Goal: Task Accomplishment & Management: Use online tool/utility

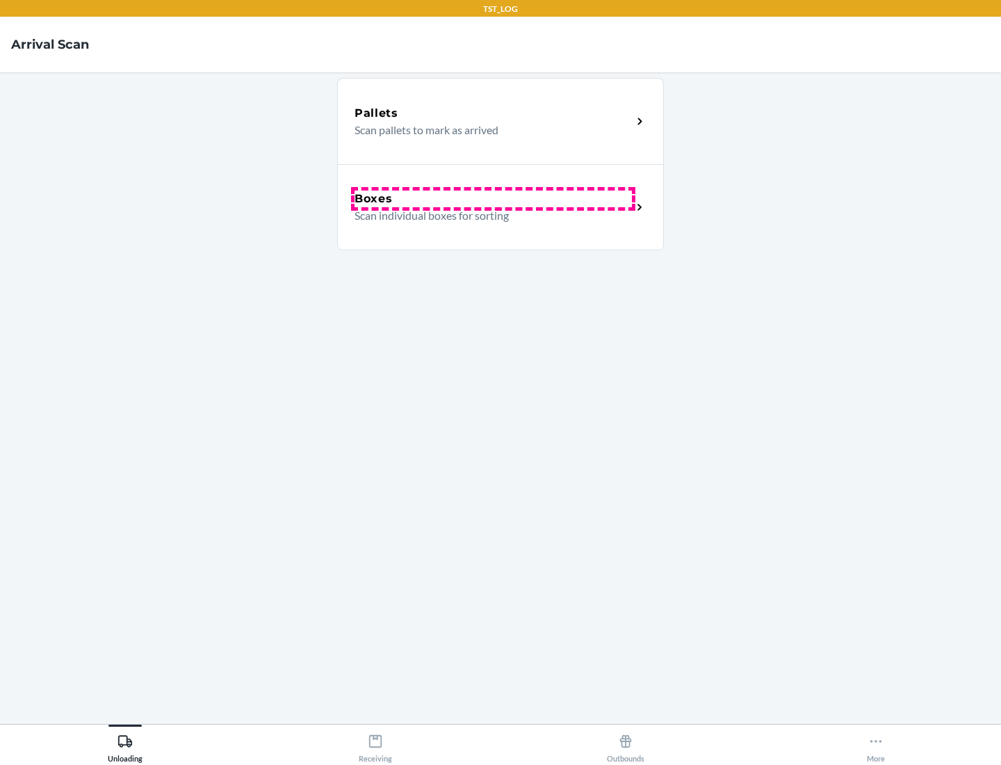
click at [493, 199] on div "Boxes" at bounding box center [493, 198] width 277 height 17
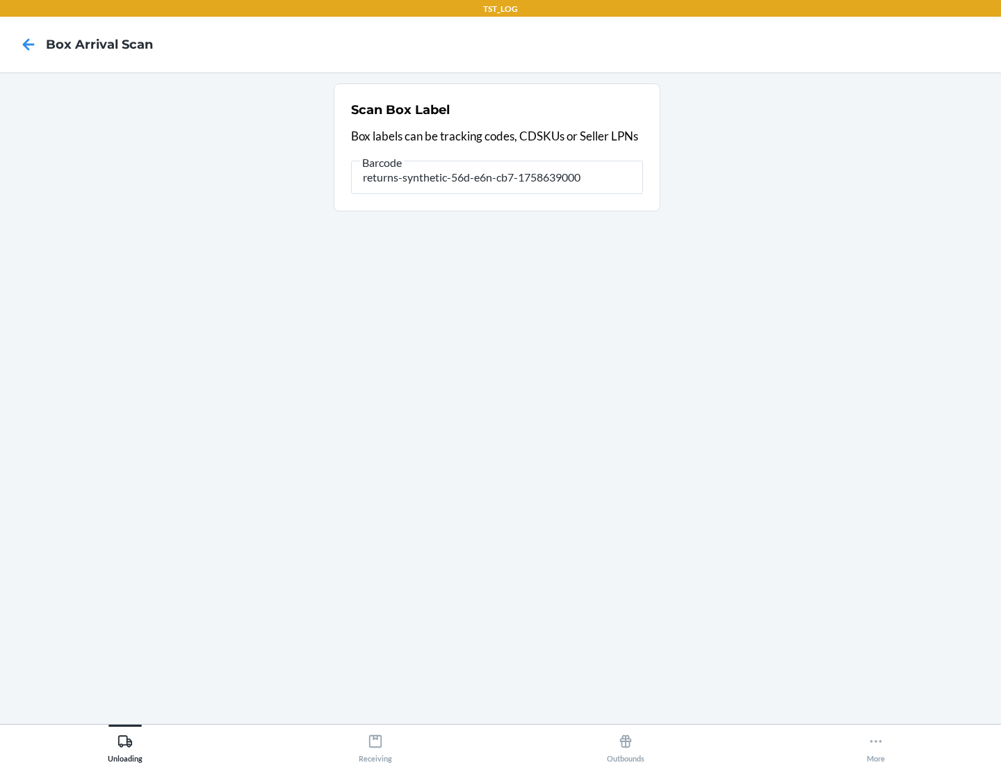
type input "returns-synthetic-56d-e6n-cb7-1758639000"
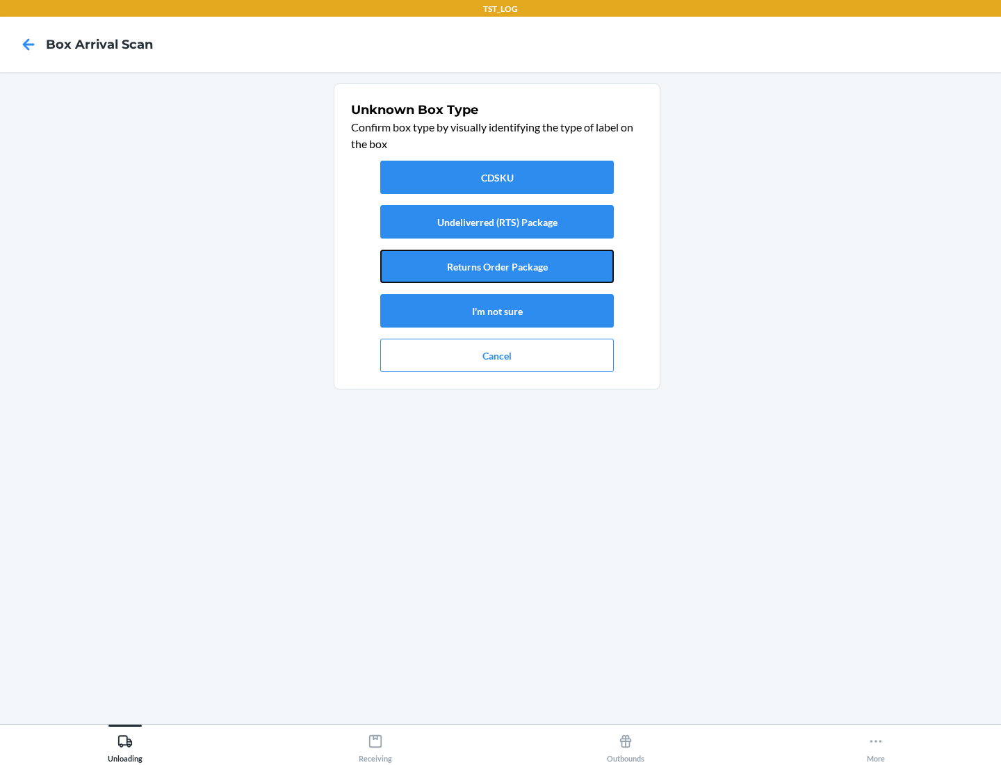
click at [497, 266] on button "Returns Order Package" at bounding box center [497, 266] width 234 height 33
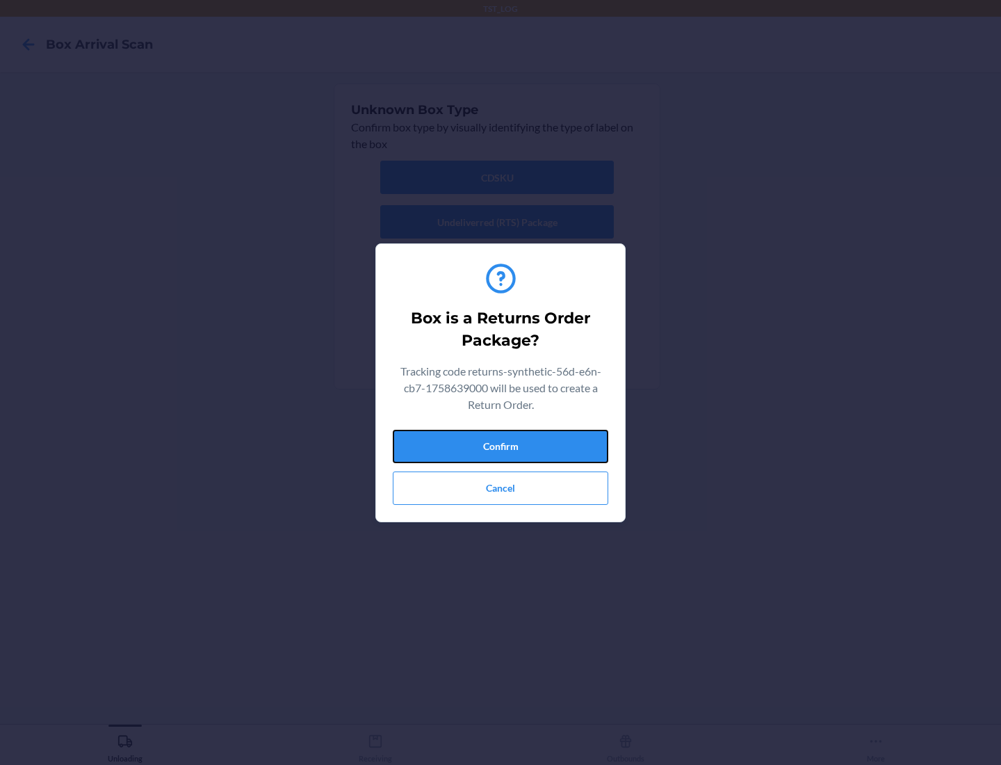
click at [500, 446] on button "Confirm" at bounding box center [500, 446] width 215 height 33
